Goal: Information Seeking & Learning: Learn about a topic

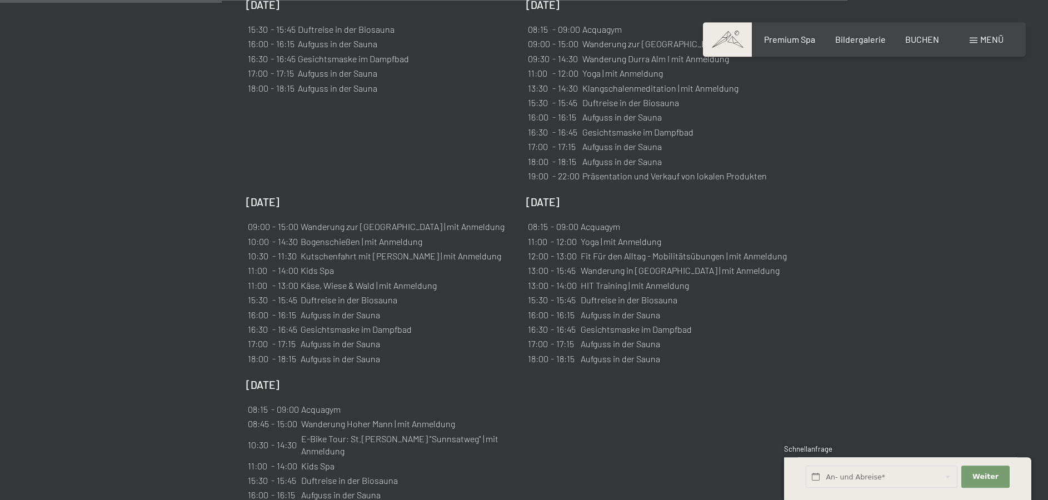
scroll to position [1077, 0]
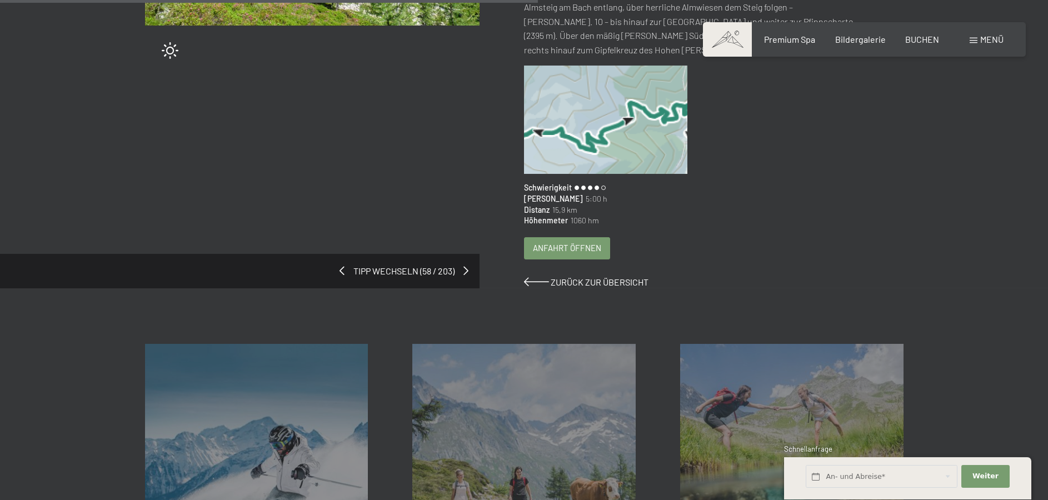
scroll to position [453, 0]
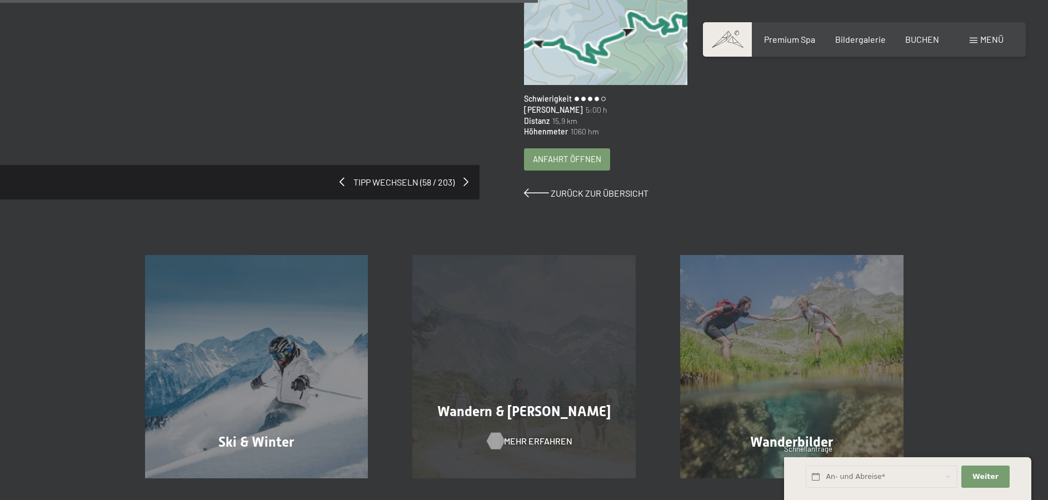
click at [528, 435] on span "Mehr erfahren" at bounding box center [538, 441] width 68 height 12
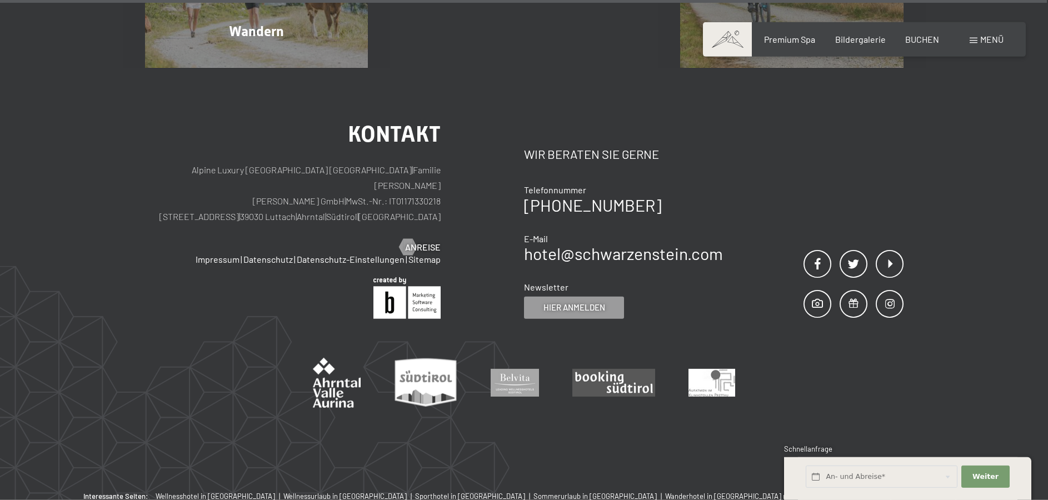
scroll to position [6905, 0]
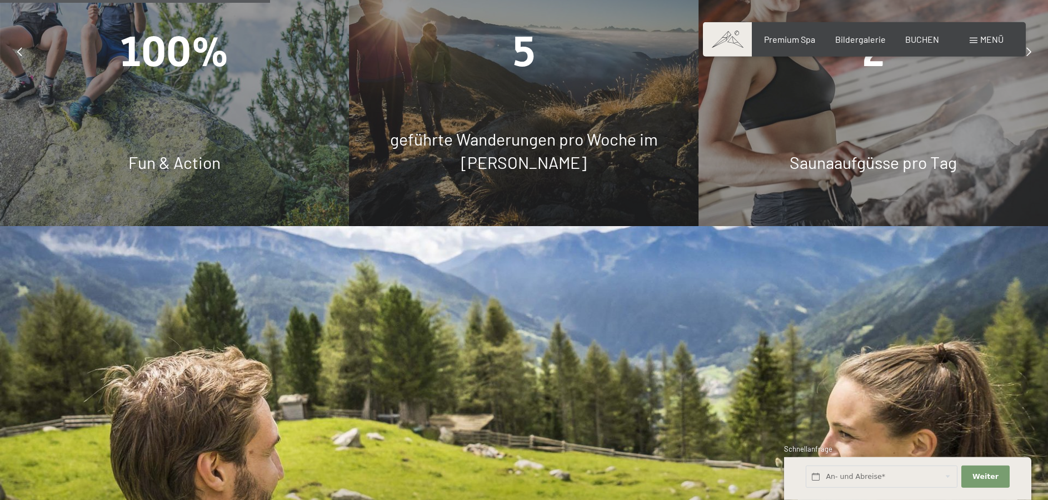
scroll to position [1252, 0]
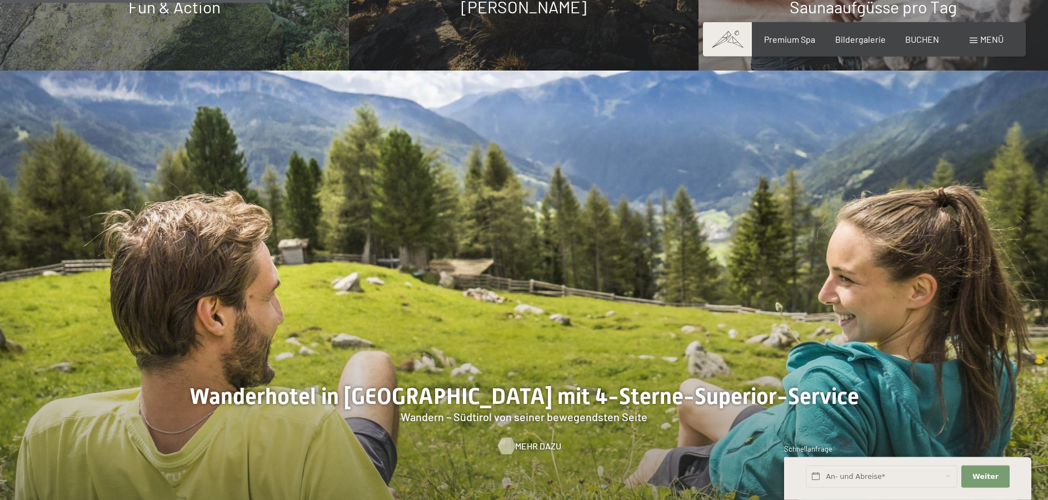
click at [523, 440] on span "Mehr dazu" at bounding box center [538, 446] width 46 height 12
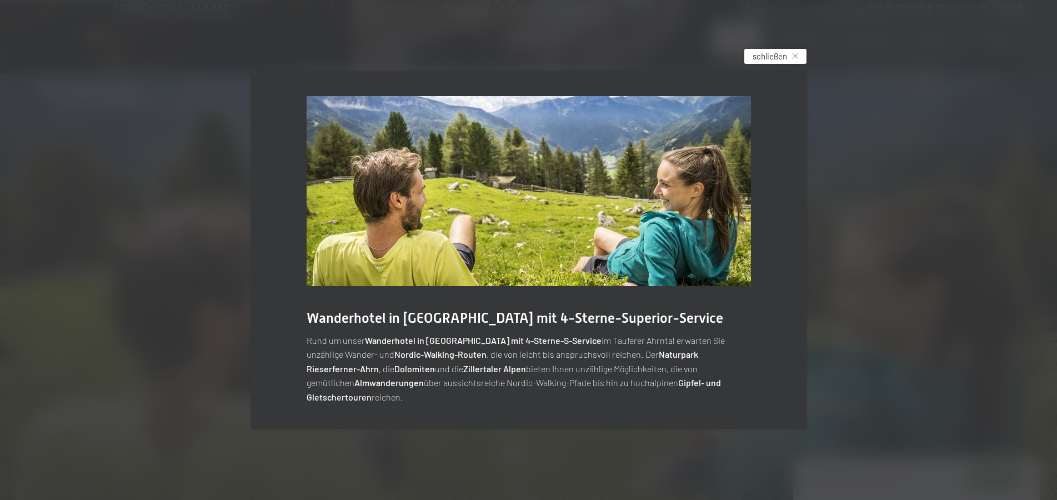
click at [767, 58] on span "schließen" at bounding box center [770, 57] width 34 height 12
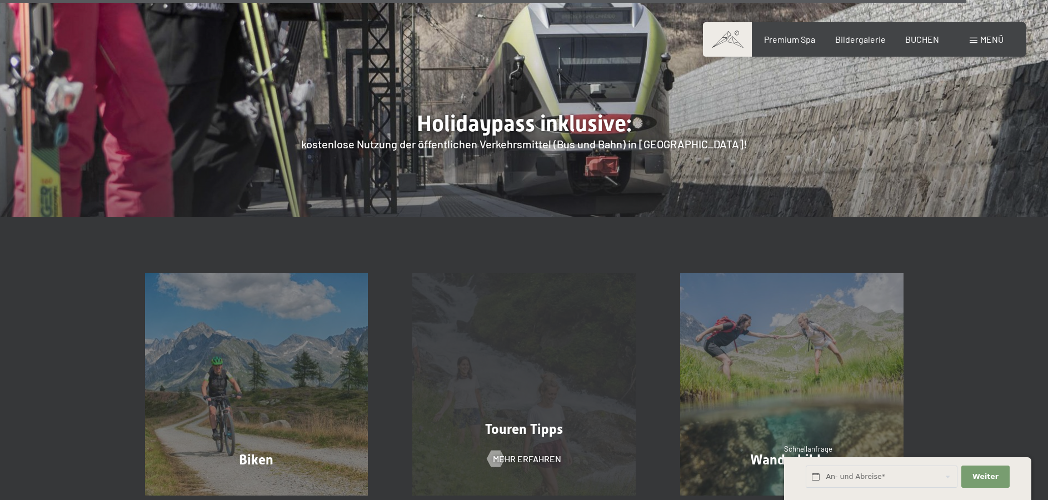
scroll to position [4198, 0]
